Goal: Navigation & Orientation: Find specific page/section

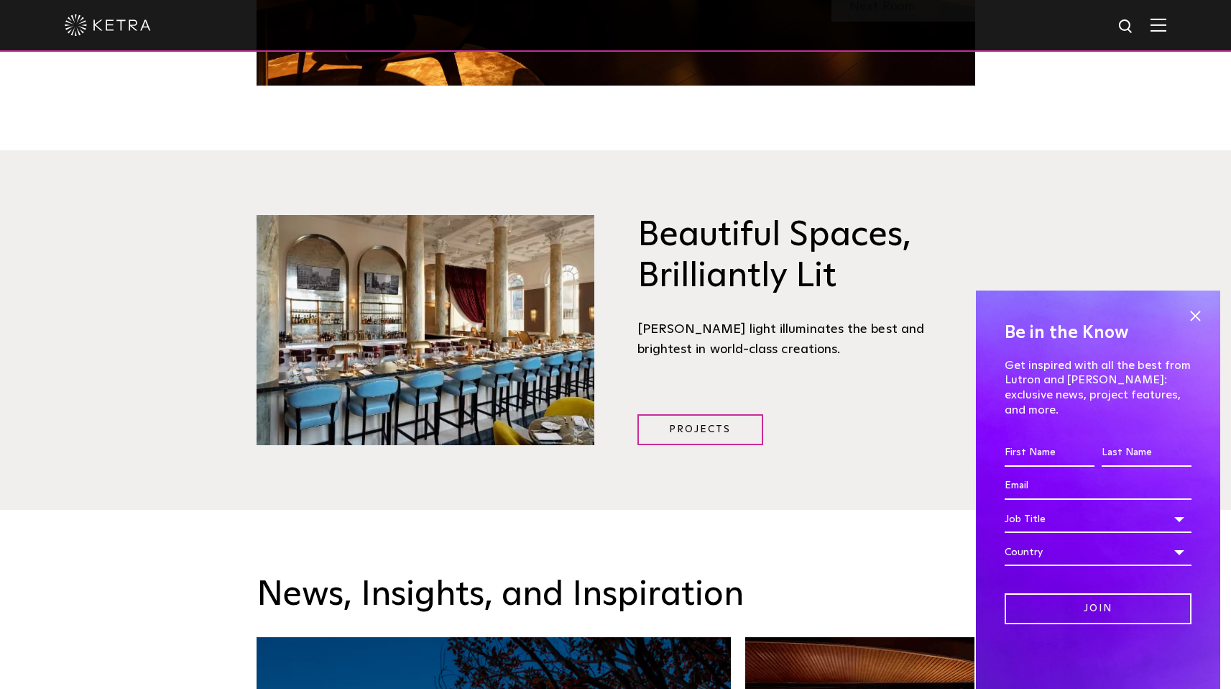
scroll to position [1884, 0]
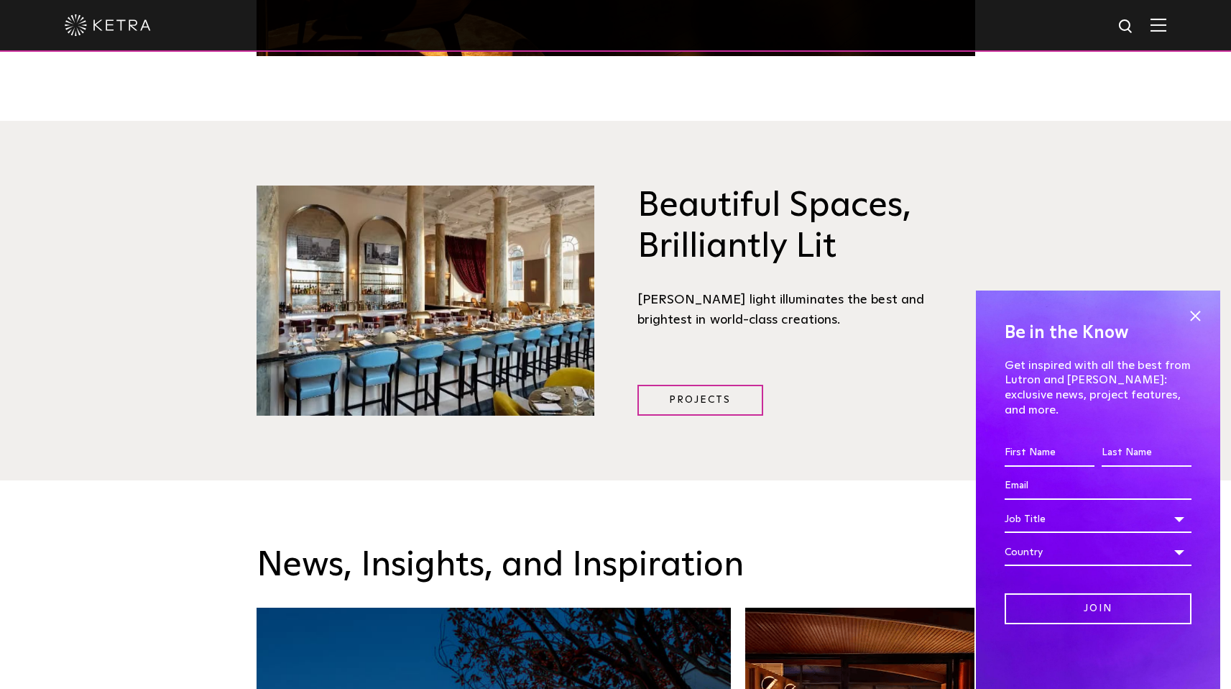
click at [1167, 33] on div at bounding box center [616, 25] width 1102 height 50
click at [1165, 24] on img at bounding box center [1159, 25] width 16 height 14
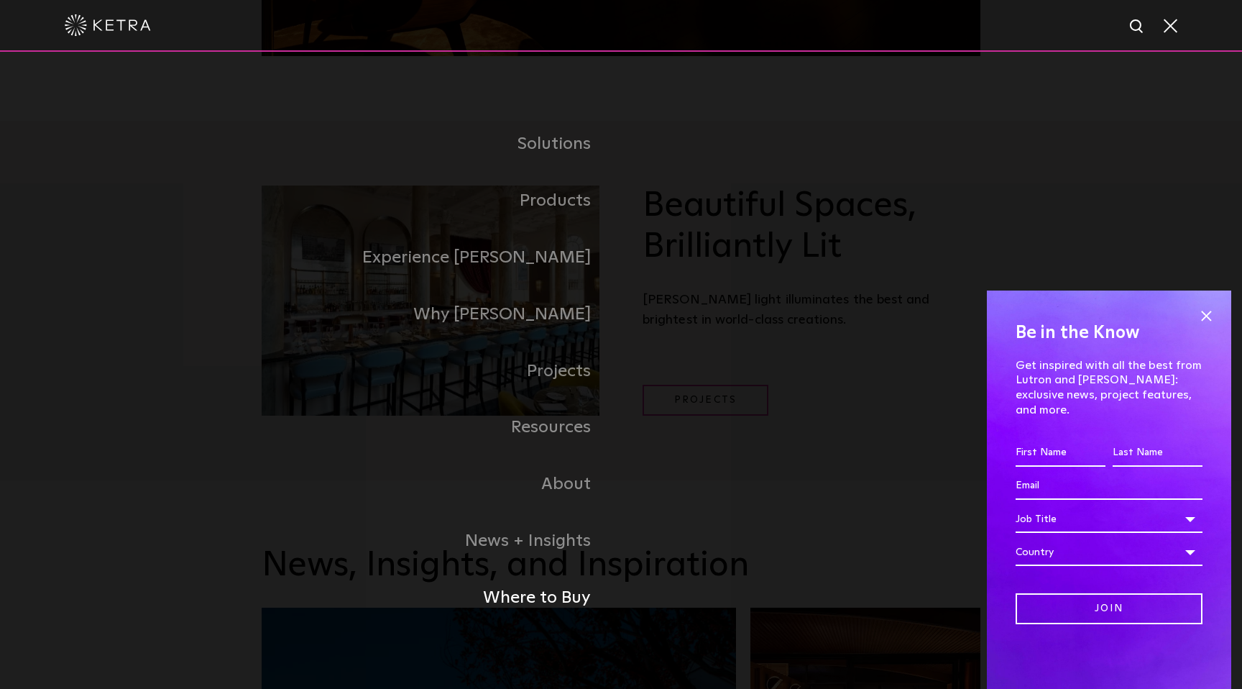
click at [568, 590] on link "Where to Buy" at bounding box center [441, 597] width 359 height 57
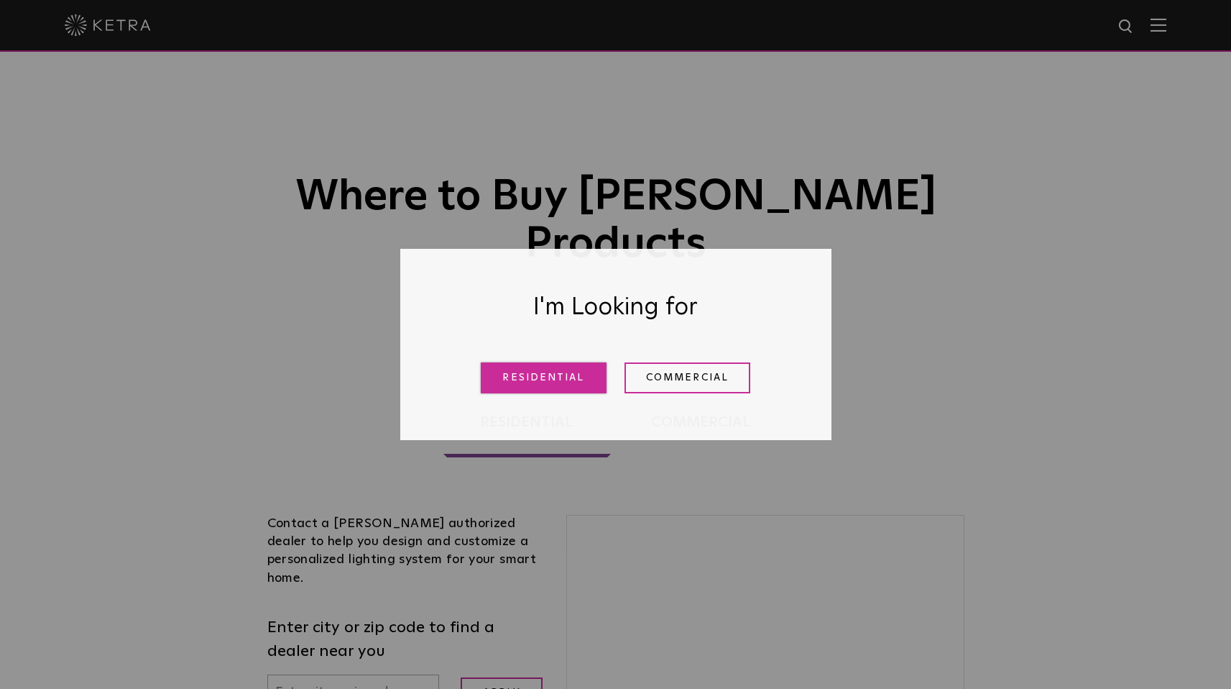
click at [559, 368] on link "Residential" at bounding box center [544, 377] width 126 height 31
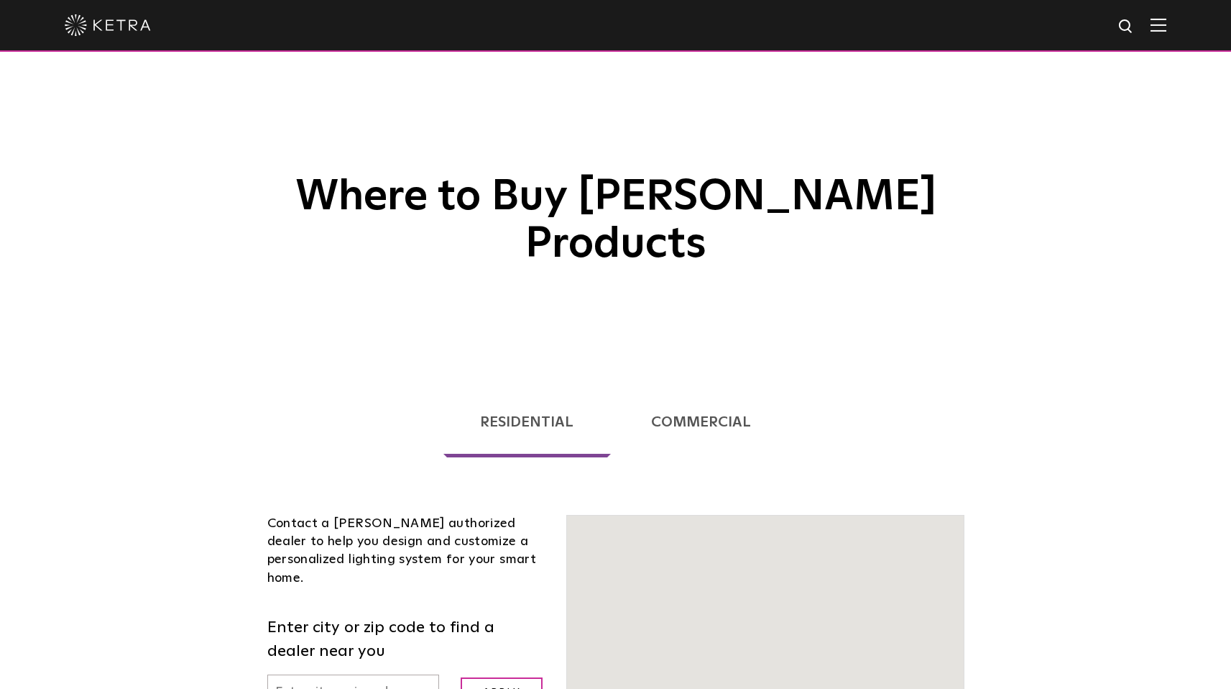
scroll to position [327, 0]
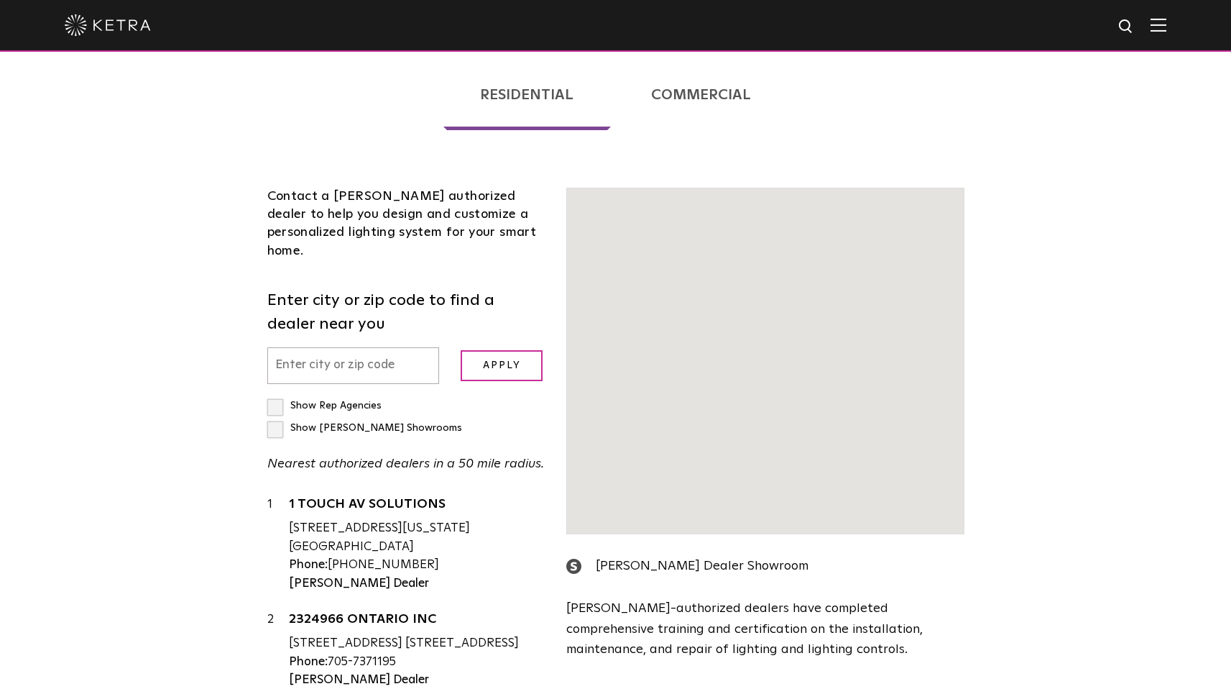
click at [393, 347] on input "text" at bounding box center [353, 365] width 173 height 37
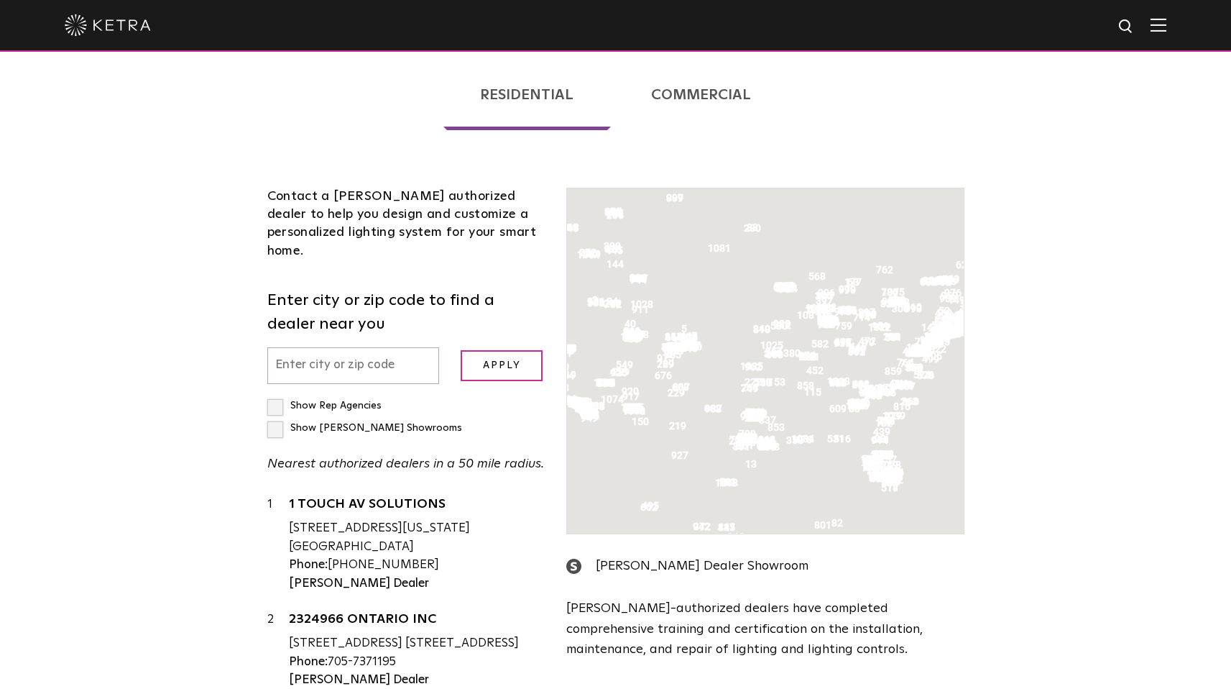
click at [390, 284] on div "Contact a [PERSON_NAME] authorized dealer to help you design and customize a pe…" at bounding box center [407, 493] width 300 height 610
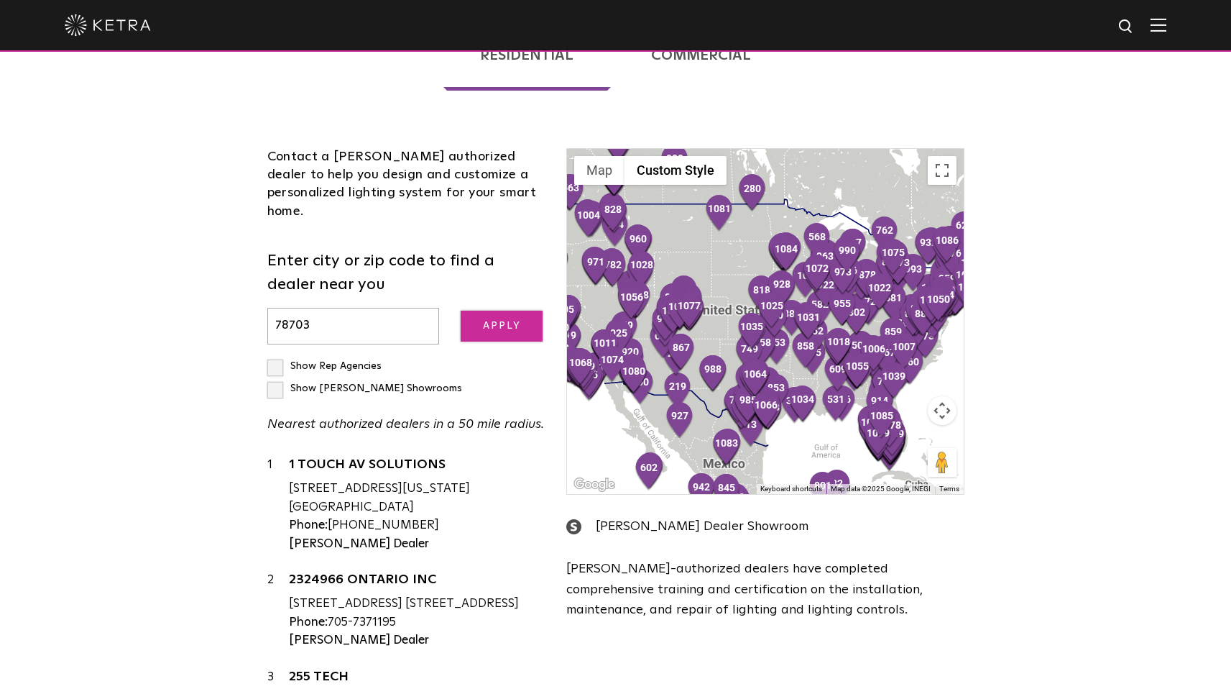
type input "78703"
click at [485, 311] on input "Apply" at bounding box center [502, 326] width 82 height 31
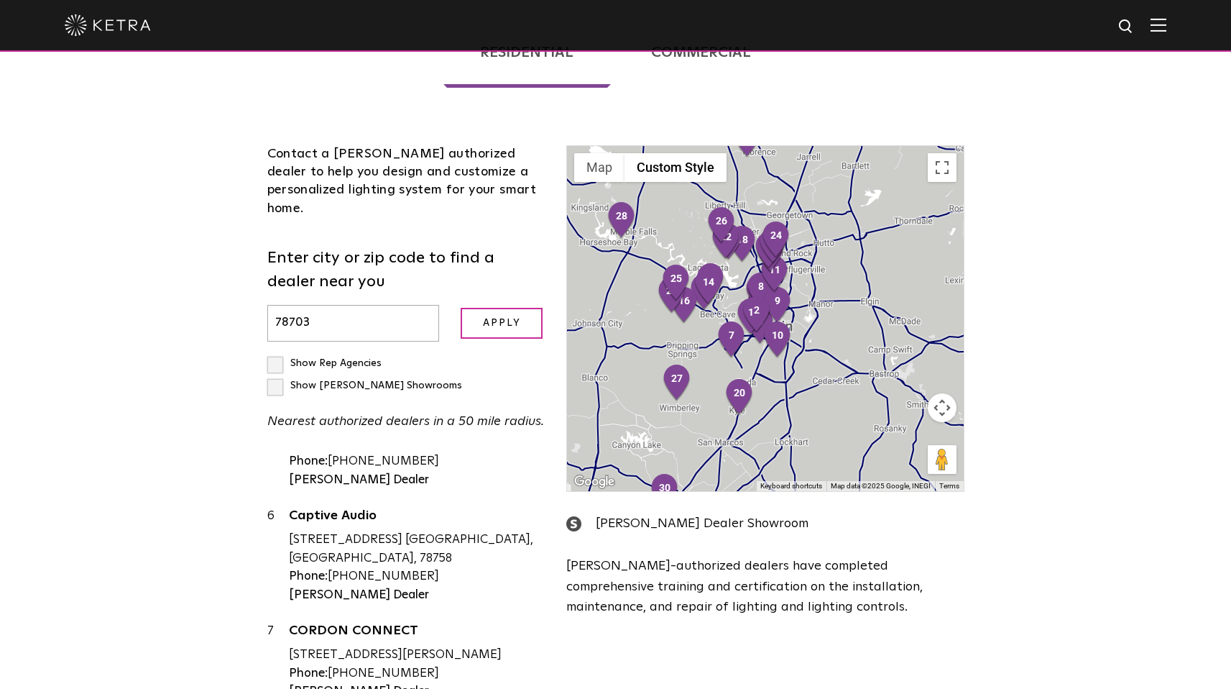
scroll to position [338, 0]
